Goal: Navigation & Orientation: Find specific page/section

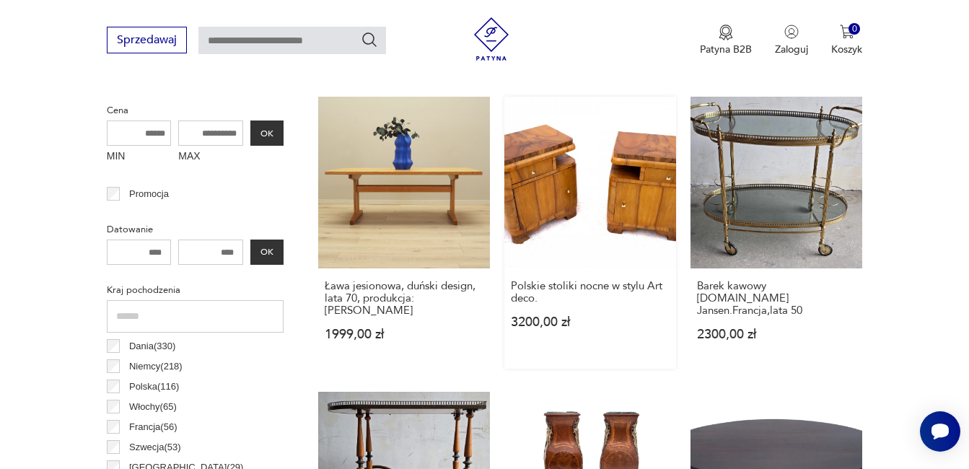
scroll to position [672, 0]
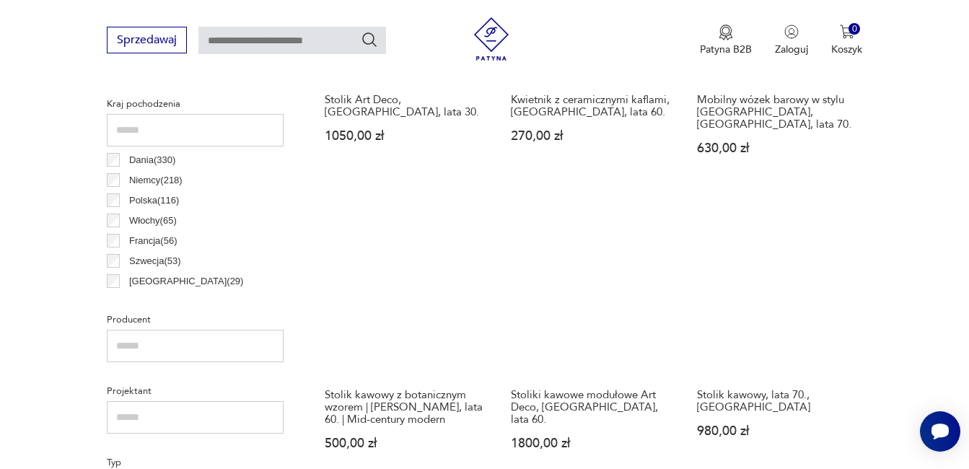
scroll to position [744, 0]
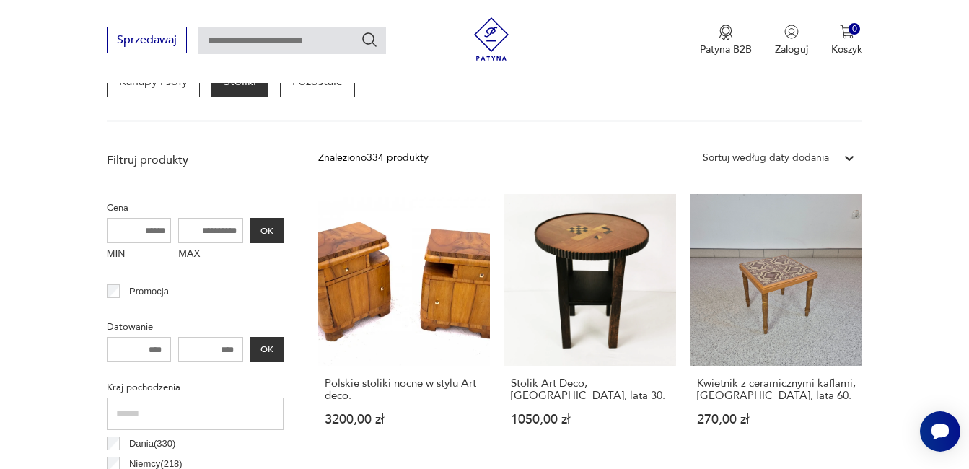
scroll to position [528, 0]
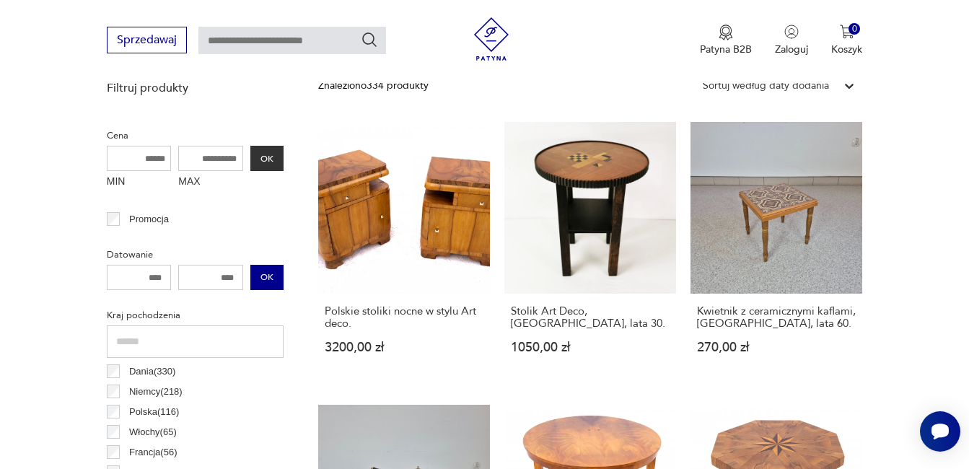
click at [268, 284] on button "OK" at bounding box center [266, 277] width 33 height 25
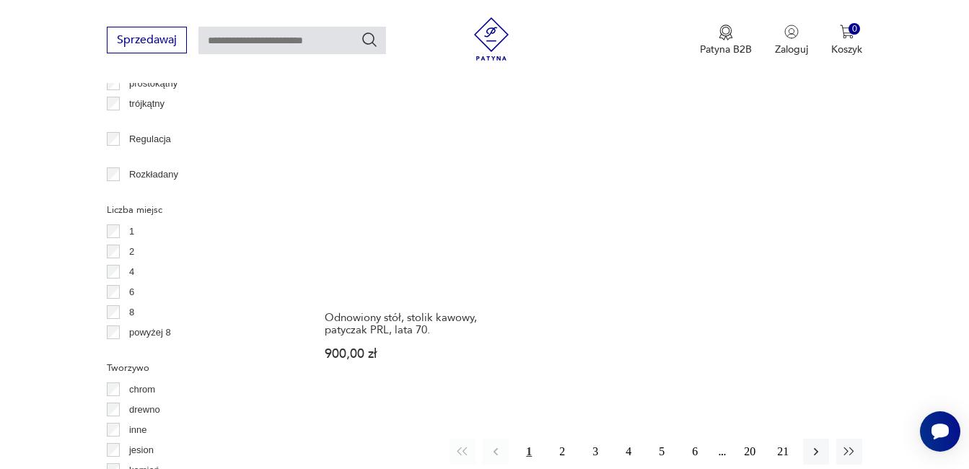
scroll to position [2115, 0]
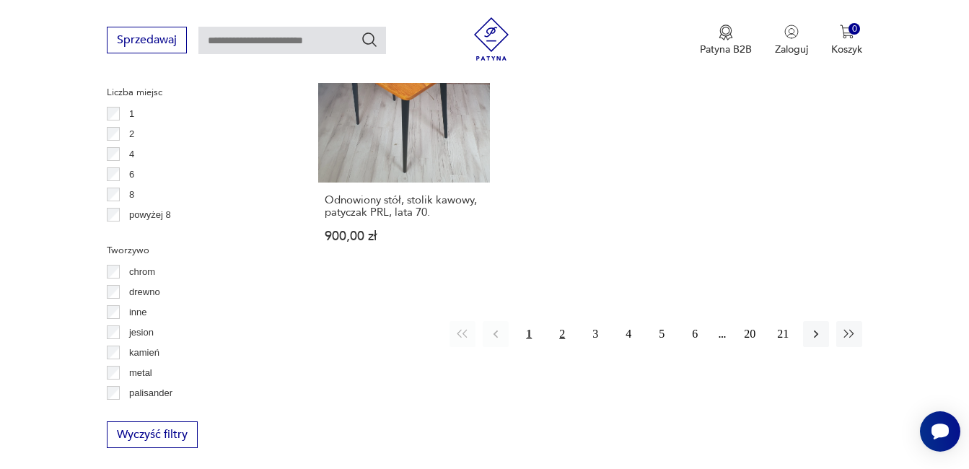
click at [557, 321] on button "2" at bounding box center [562, 334] width 26 height 26
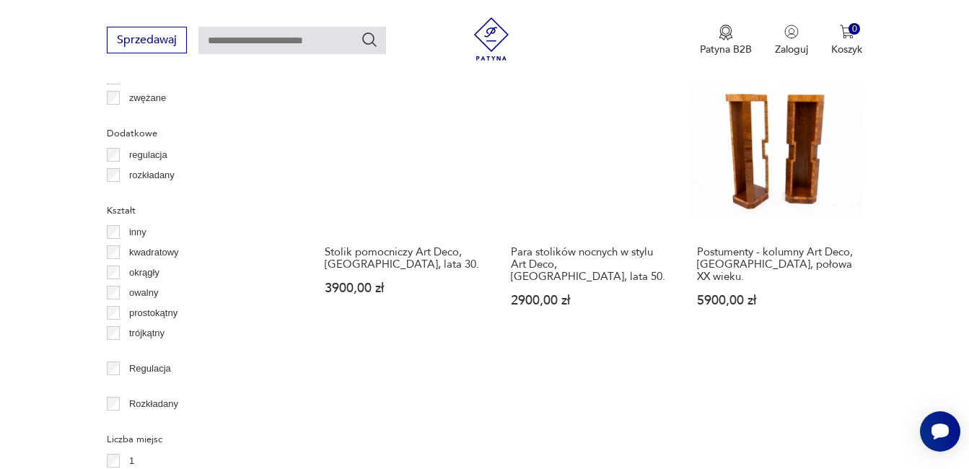
scroll to position [2057, 0]
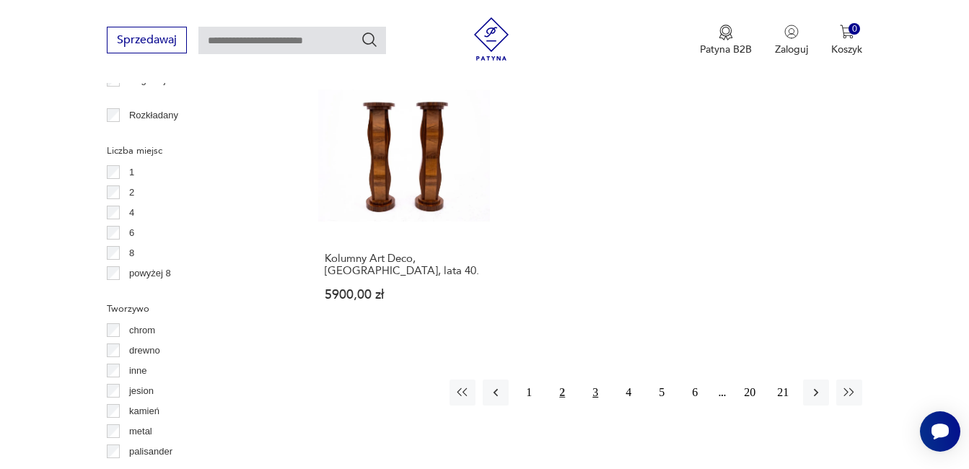
click at [595, 380] on button "3" at bounding box center [595, 393] width 26 height 26
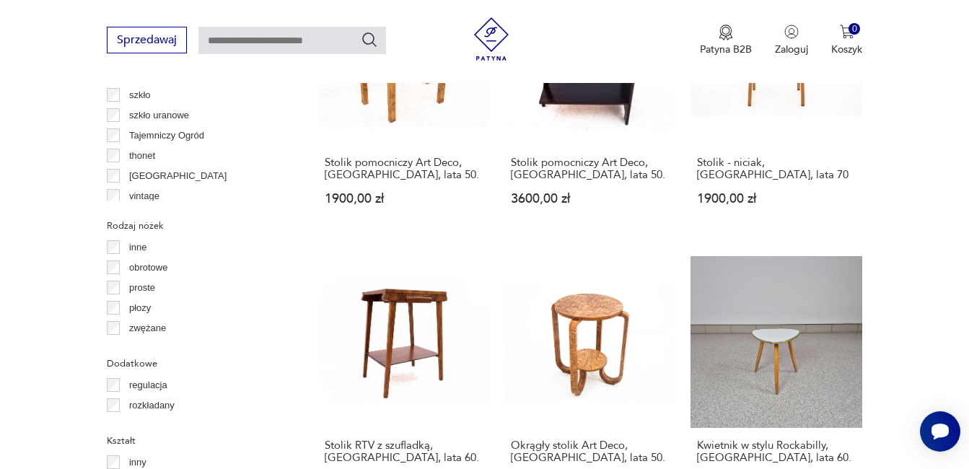
scroll to position [1826, 0]
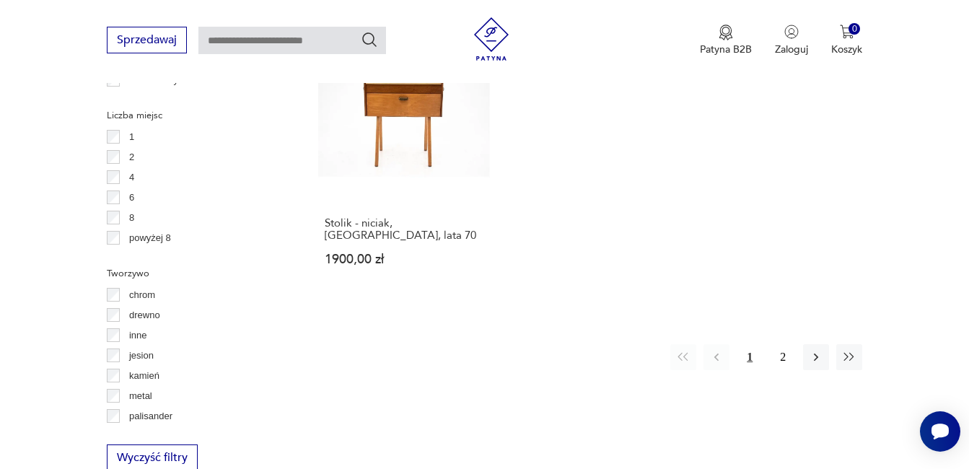
scroll to position [2115, 0]
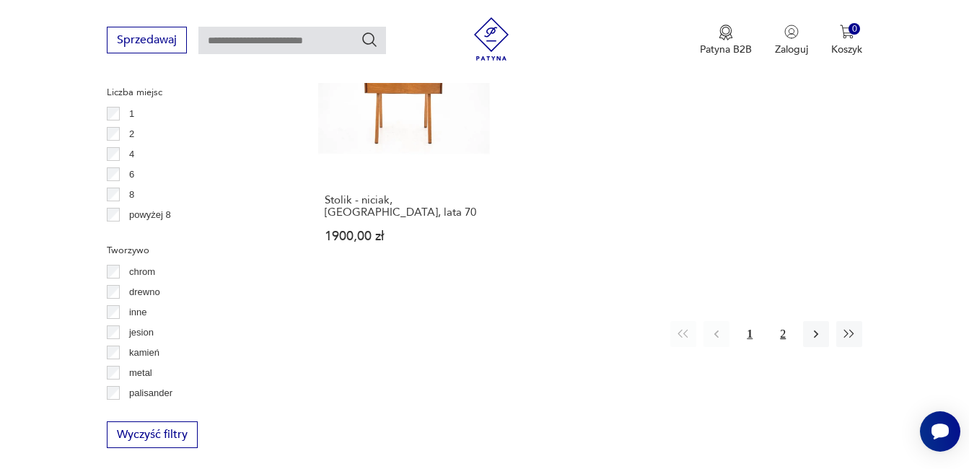
click at [788, 321] on button "2" at bounding box center [783, 334] width 26 height 26
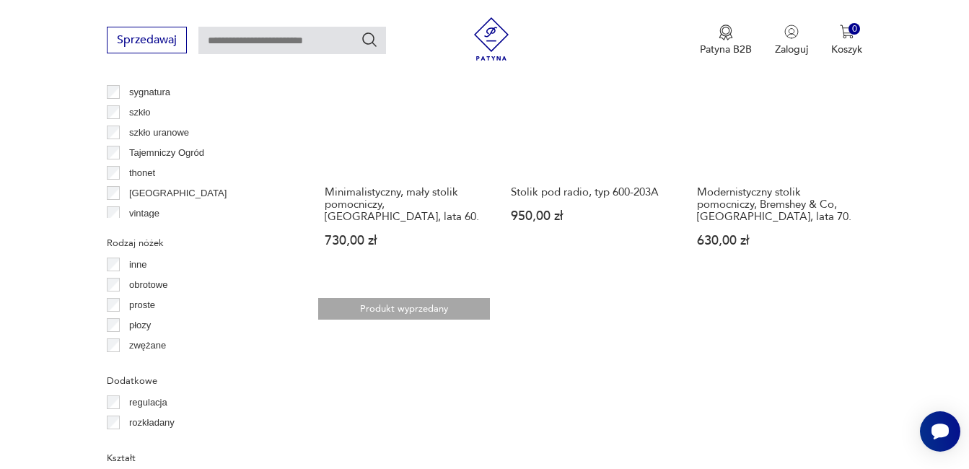
scroll to position [1538, 0]
